Goal: Find specific page/section: Find specific page/section

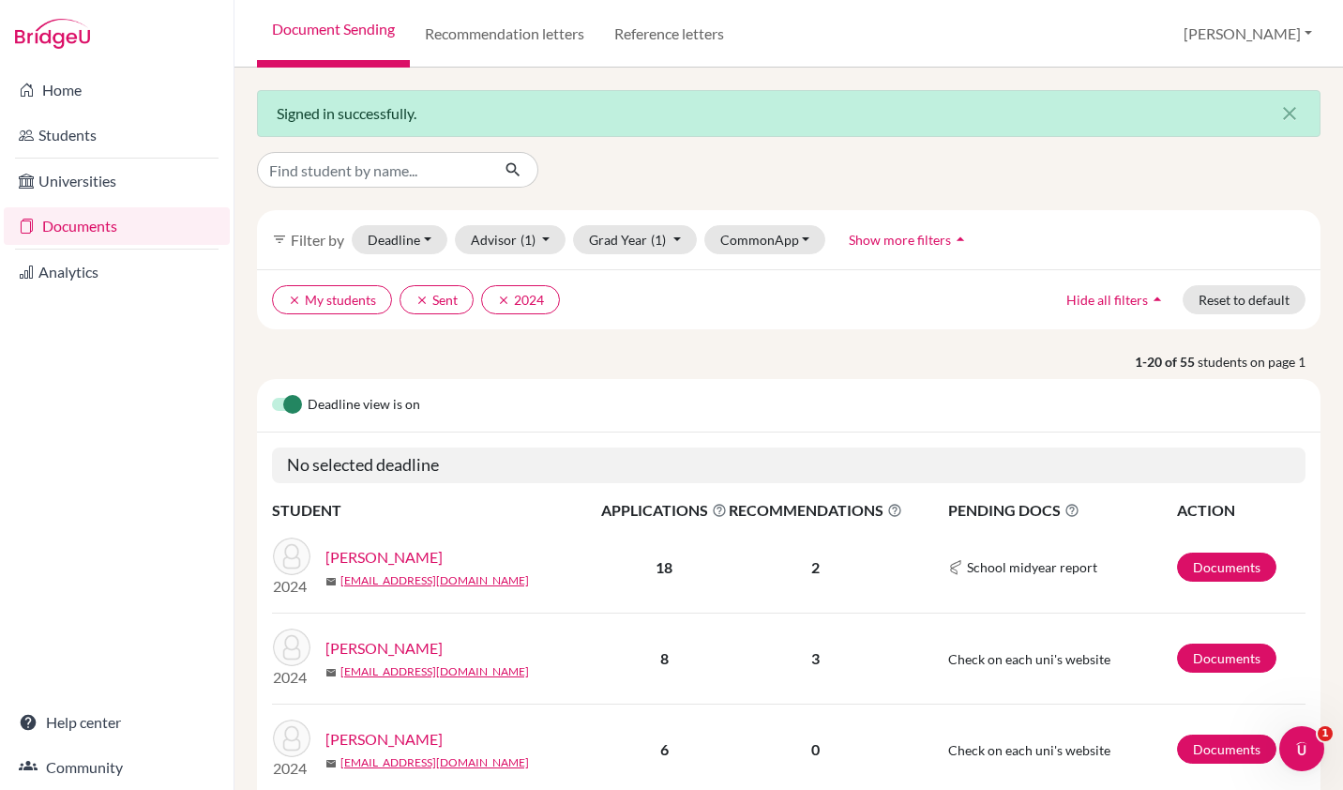
click at [53, 764] on link "Community" at bounding box center [117, 767] width 226 height 38
click at [62, 274] on link "Analytics" at bounding box center [117, 272] width 226 height 38
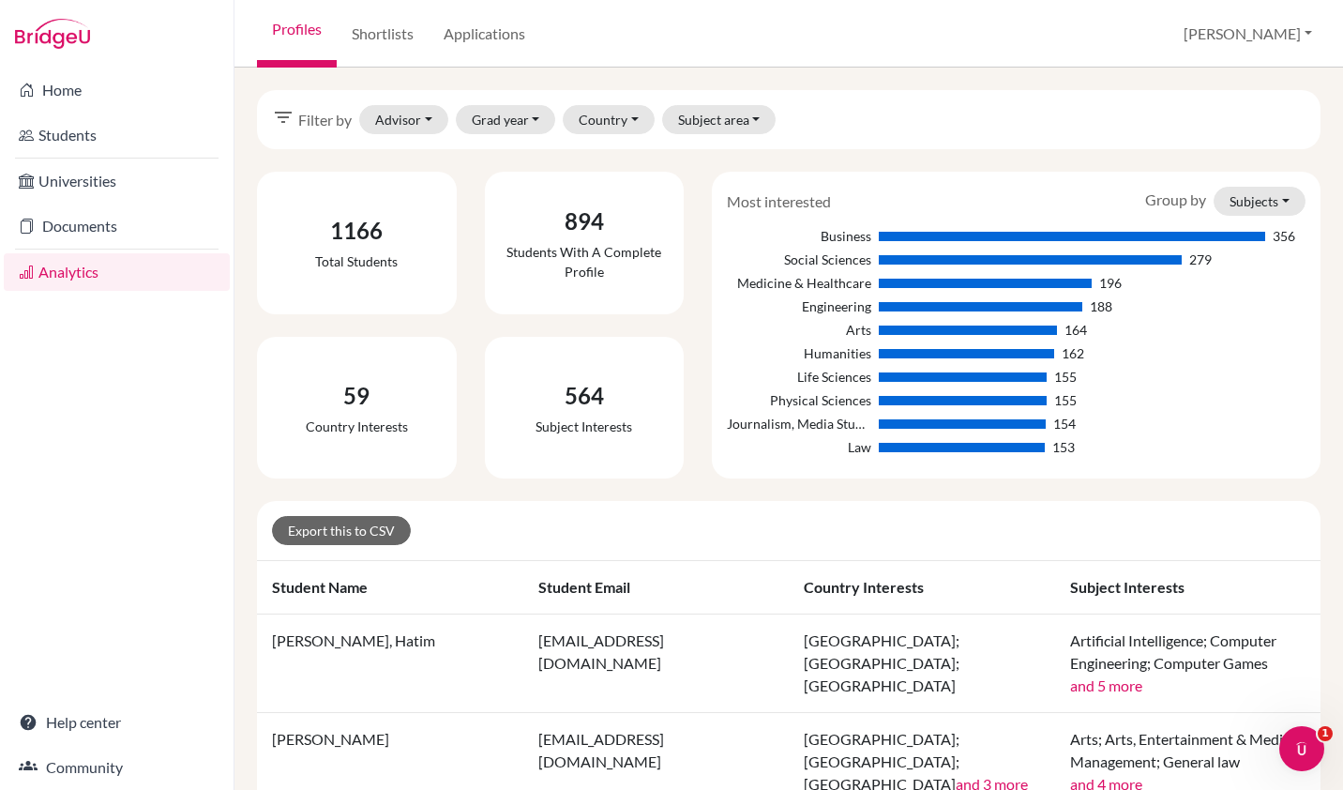
click at [80, 79] on link "Home" at bounding box center [117, 90] width 226 height 38
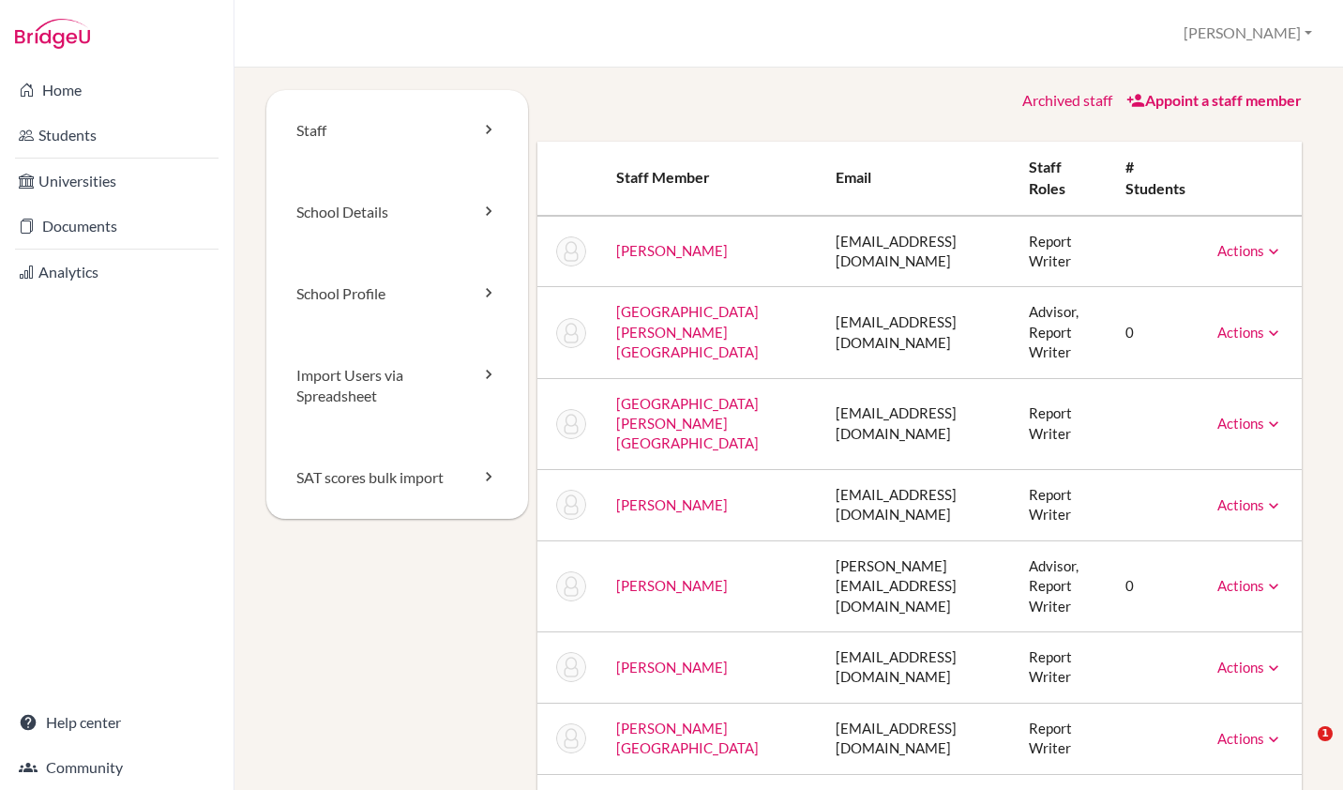
click at [81, 128] on link "Students" at bounding box center [117, 135] width 226 height 38
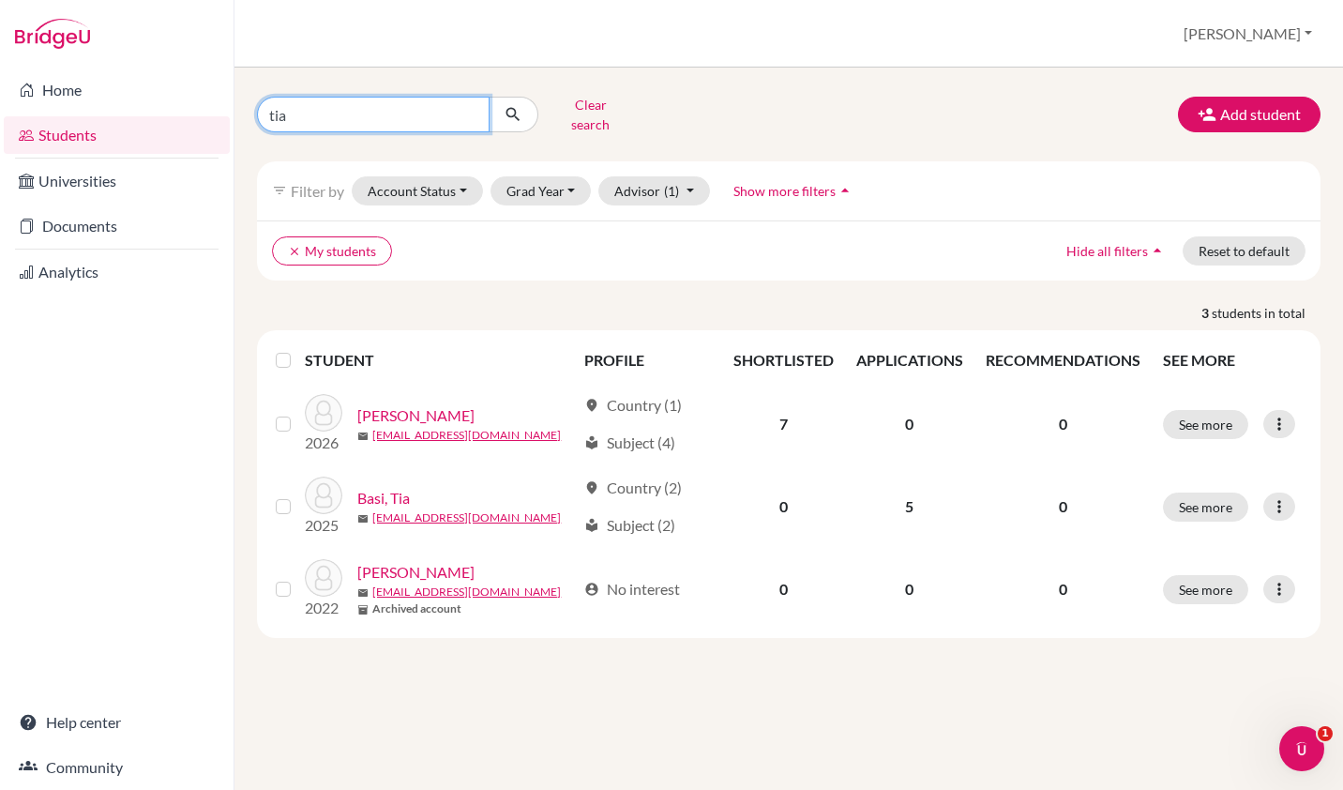
drag, startPoint x: 301, startPoint y: 117, endPoint x: 234, endPoint y: 152, distance: 75.1
click at [234, 152] on div "tia Clear search Add student filter_list Filter by Account Status Active accoun…" at bounding box center [788, 429] width 1108 height 722
click at [51, 213] on link "Documents" at bounding box center [117, 226] width 226 height 38
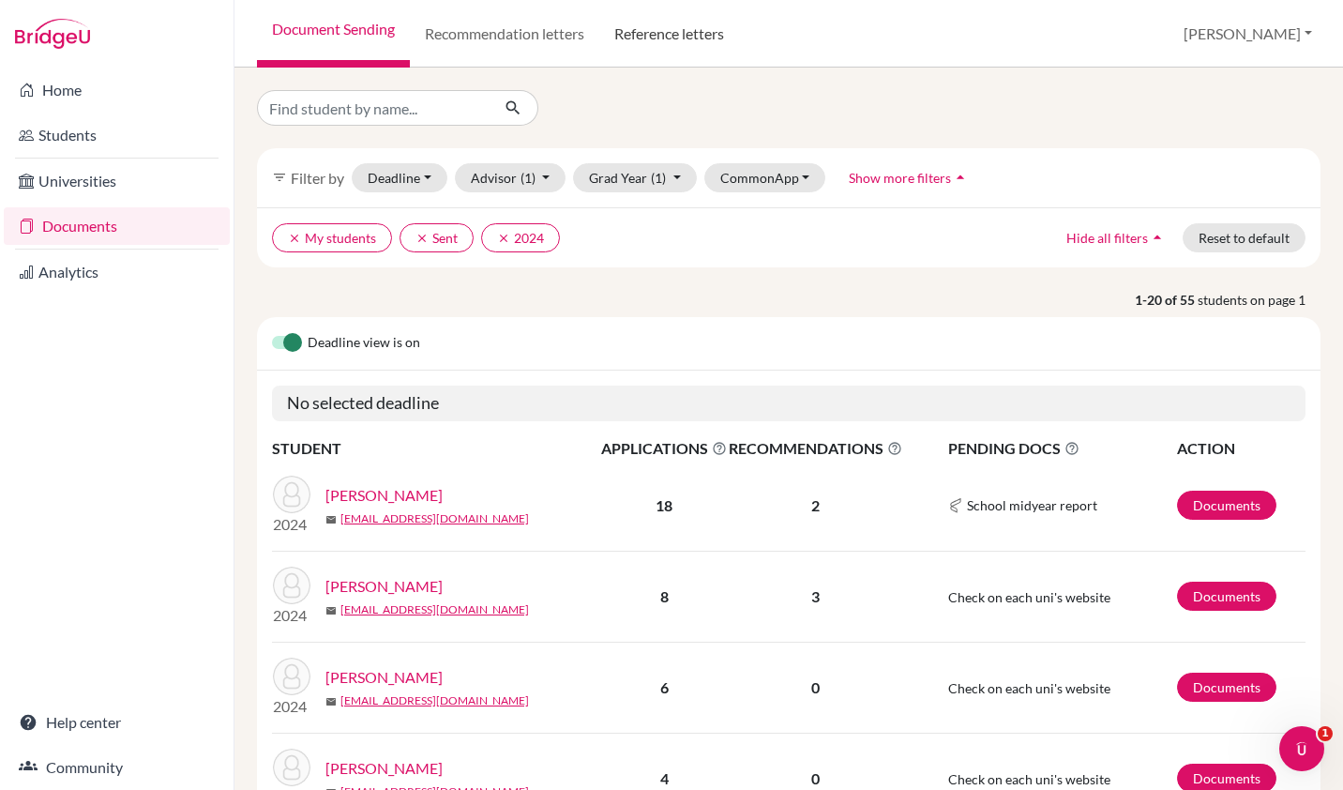
click at [671, 38] on link "Reference letters" at bounding box center [669, 34] width 140 height 68
